Goal: Task Accomplishment & Management: Use online tool/utility

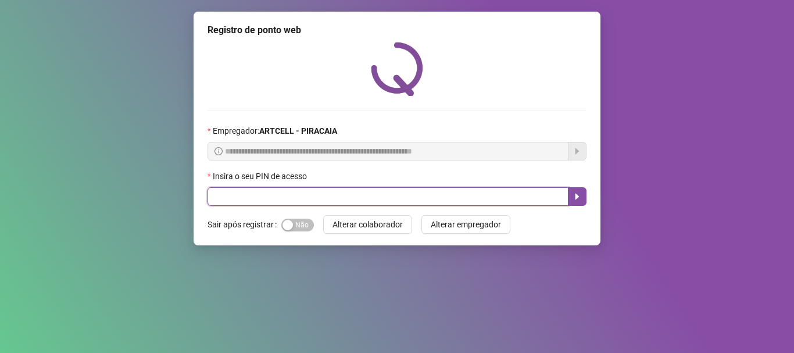
click at [338, 197] on input "text" at bounding box center [388, 196] width 361 height 19
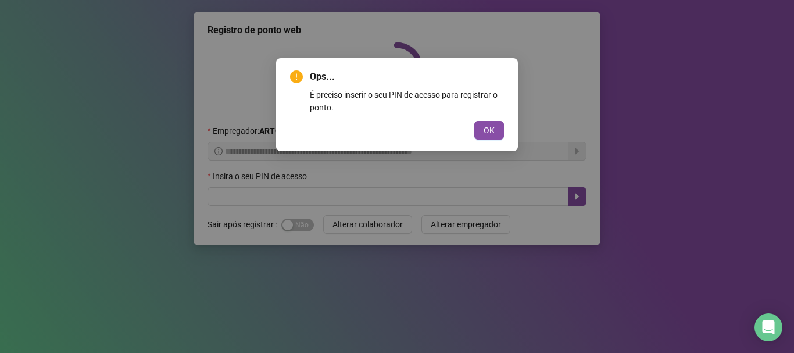
click at [491, 130] on span "OK" at bounding box center [489, 130] width 11 height 13
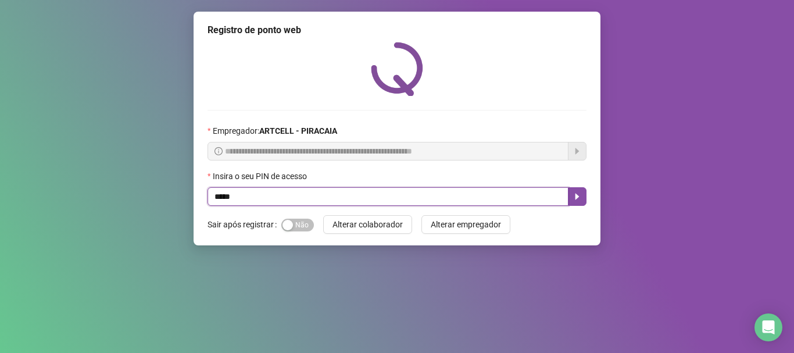
type input "*****"
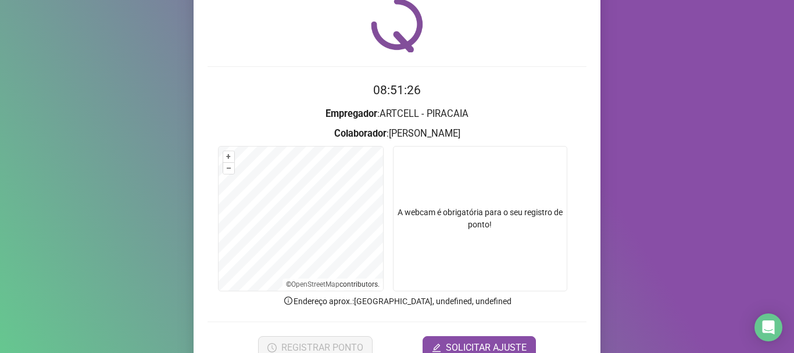
scroll to position [101, 0]
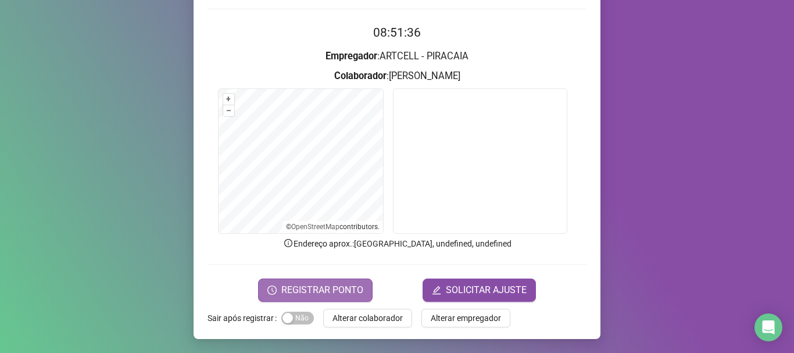
click at [281, 284] on span "REGISTRAR PONTO" at bounding box center [322, 290] width 82 height 14
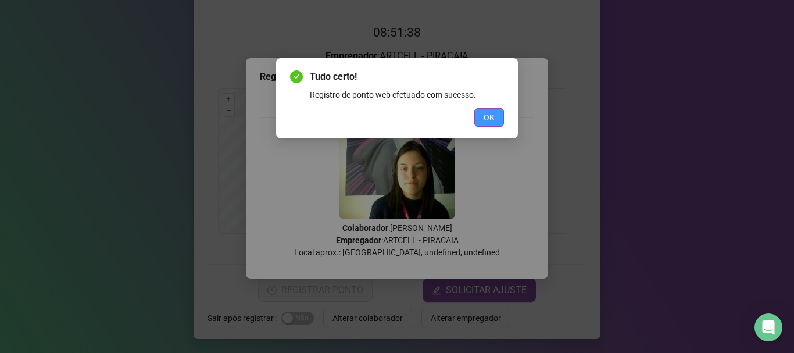
click at [491, 117] on span "OK" at bounding box center [489, 117] width 11 height 13
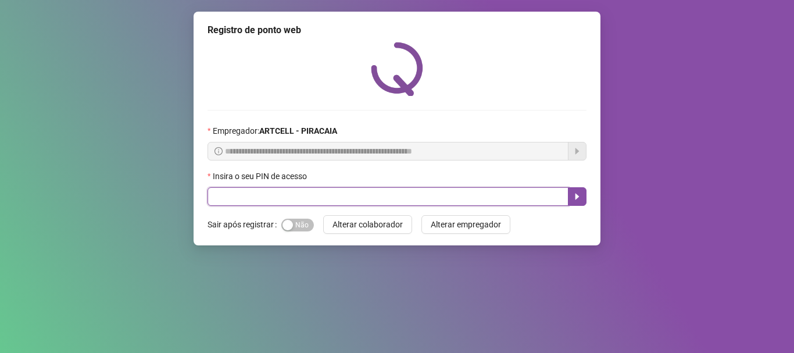
click at [273, 204] on input "text" at bounding box center [388, 196] width 361 height 19
type input "*****"
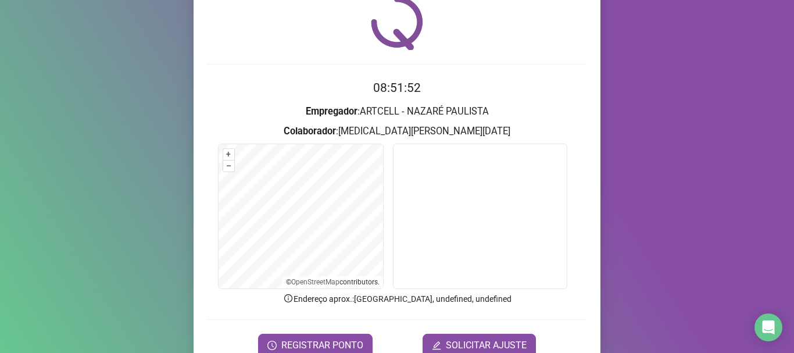
scroll to position [101, 0]
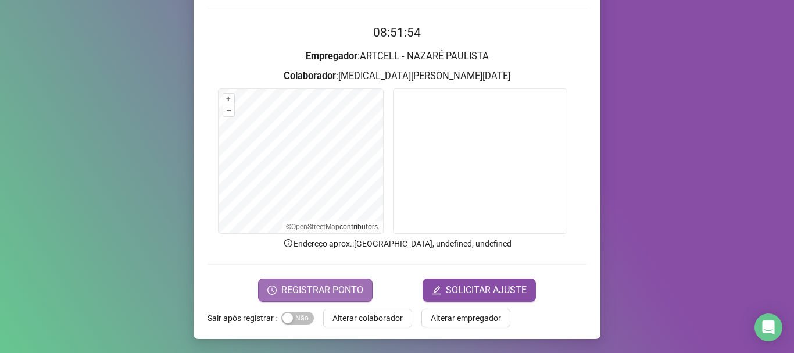
click at [360, 287] on button "REGISTRAR PONTO" at bounding box center [315, 289] width 115 height 23
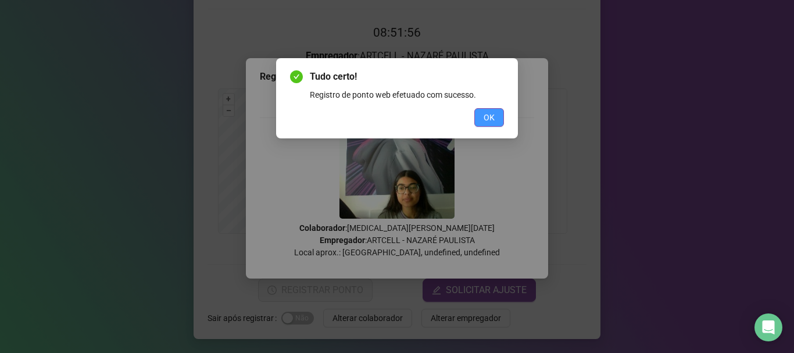
click at [480, 122] on button "OK" at bounding box center [489, 117] width 30 height 19
